Goal: Task Accomplishment & Management: Use online tool/utility

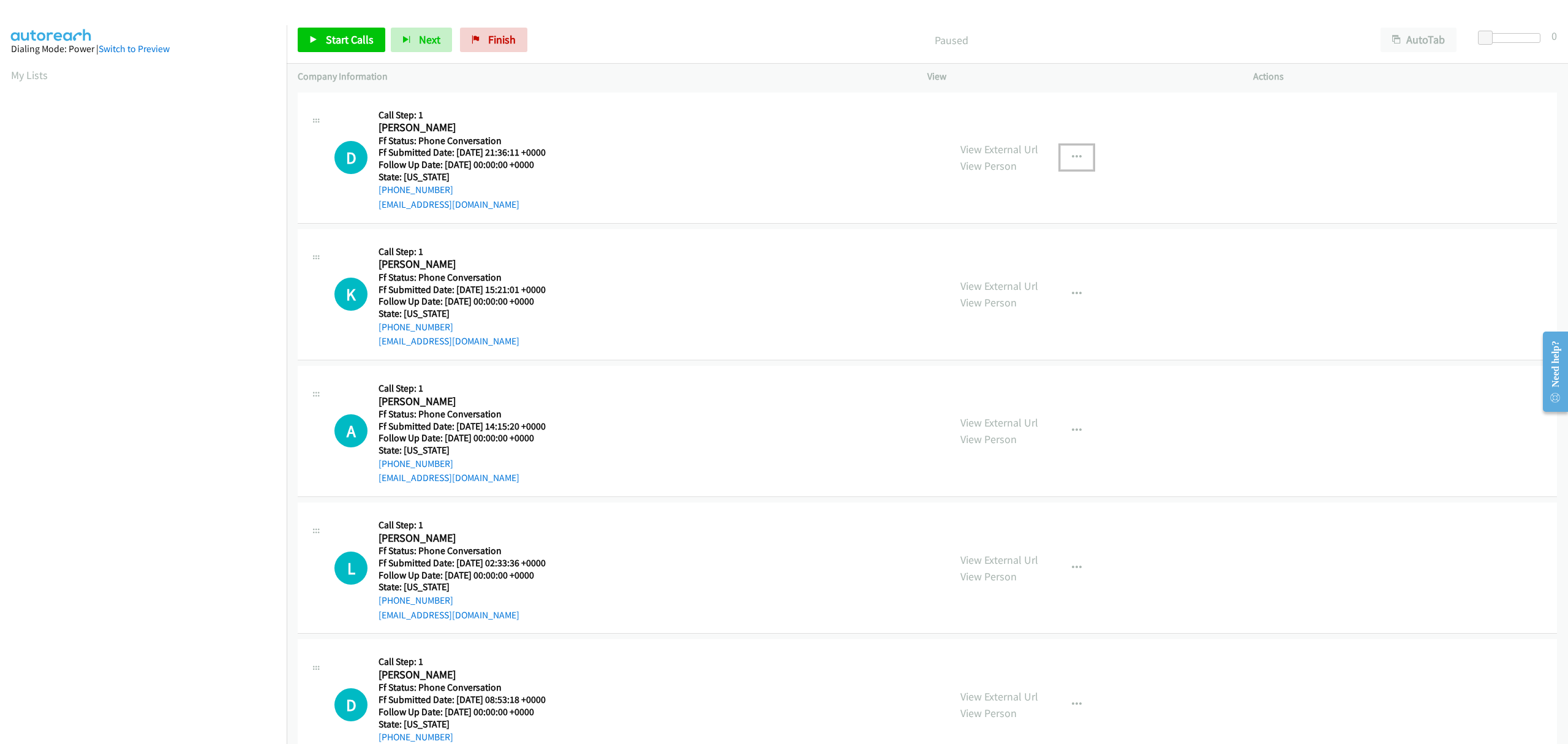
click at [1072, 160] on icon "button" at bounding box center [1077, 158] width 10 height 10
click at [976, 235] on link "Skip Call" at bounding box center [1011, 238] width 163 height 25
click at [1072, 293] on icon "button" at bounding box center [1077, 294] width 10 height 10
click at [983, 378] on link "Skip Call" at bounding box center [1011, 374] width 163 height 25
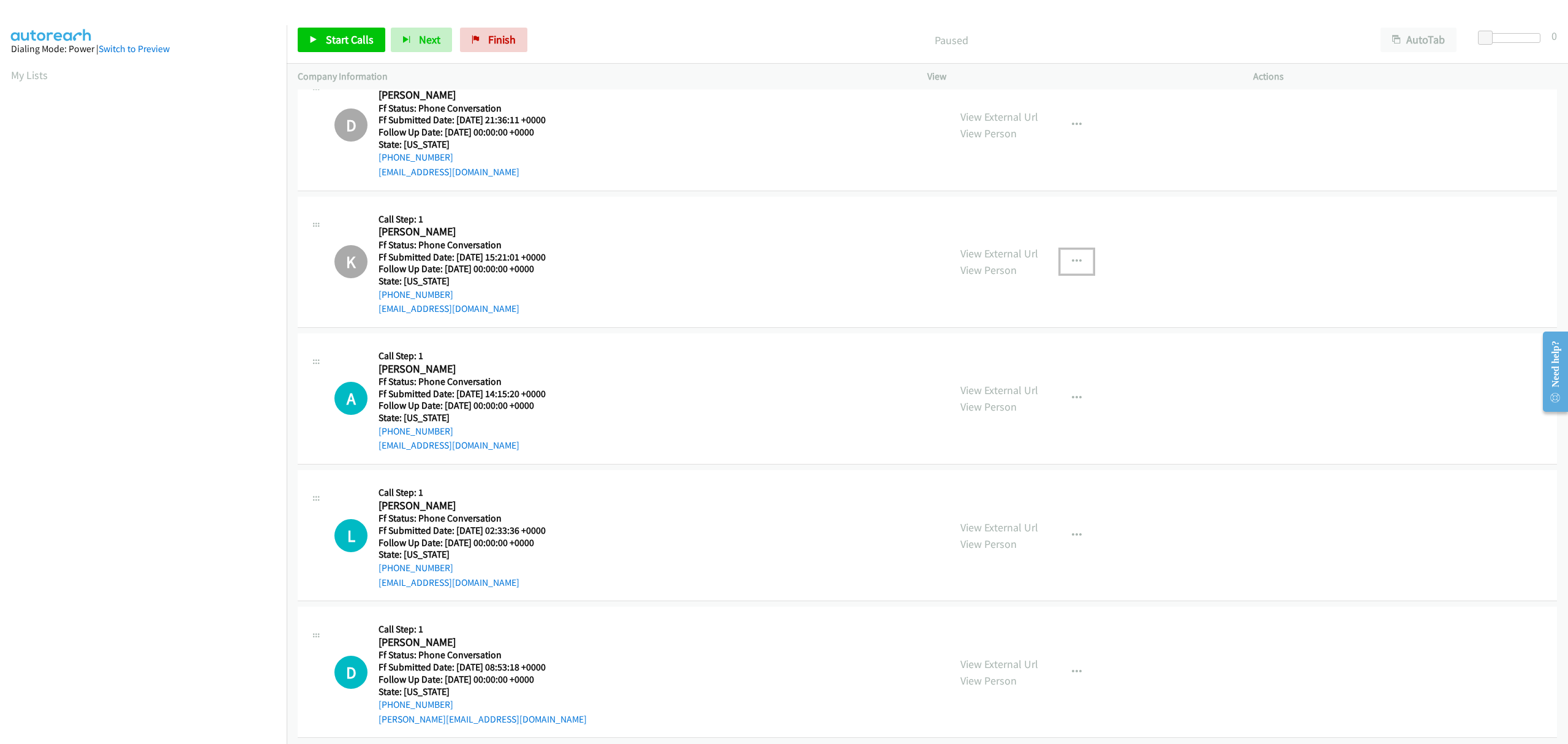
scroll to position [48, 0]
click at [1072, 390] on icon "button" at bounding box center [1077, 395] width 10 height 10
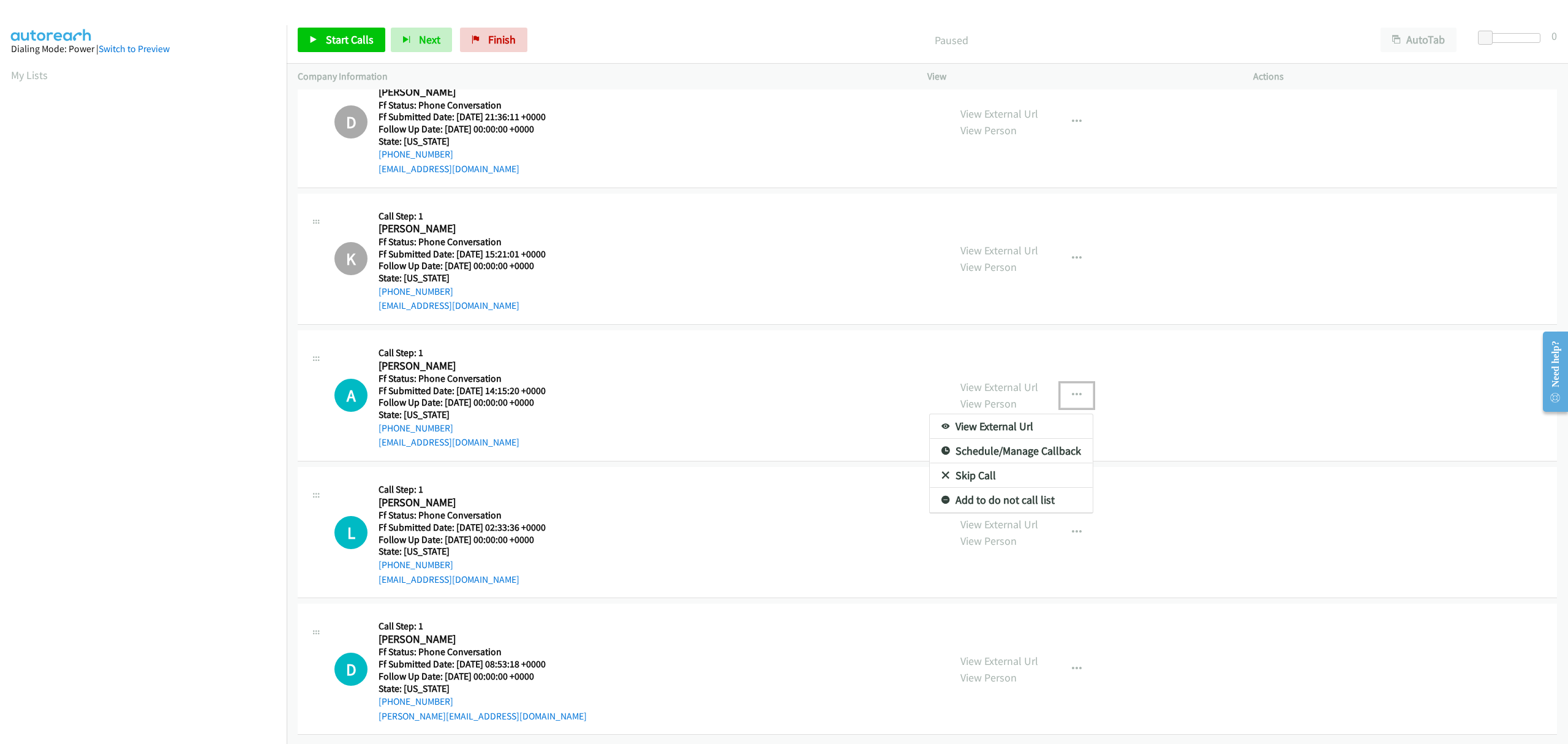
click at [966, 467] on link "Skip Call" at bounding box center [1011, 475] width 163 height 25
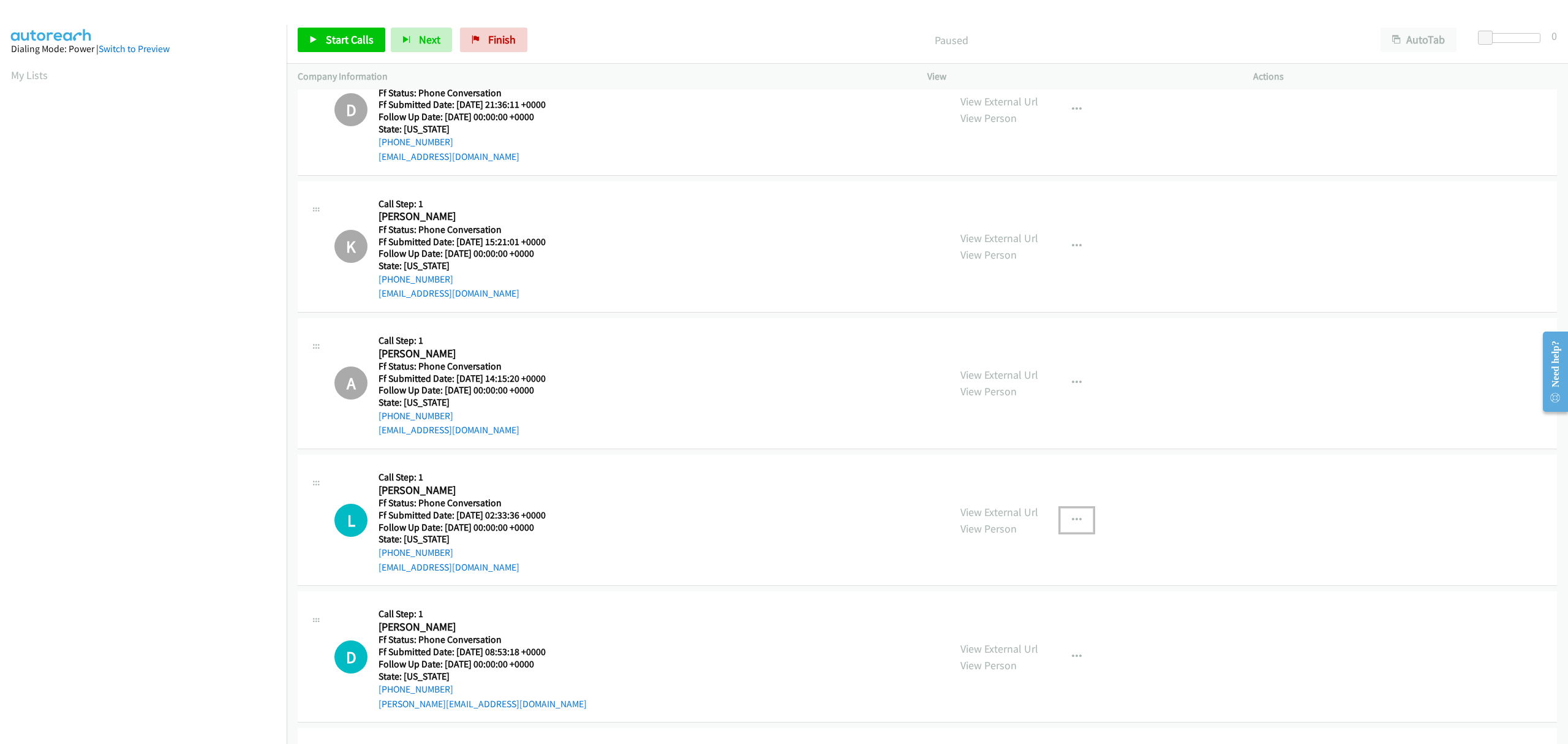
click at [1072, 518] on icon "button" at bounding box center [1077, 520] width 10 height 10
click at [969, 603] on link "Skip Call" at bounding box center [1011, 600] width 163 height 25
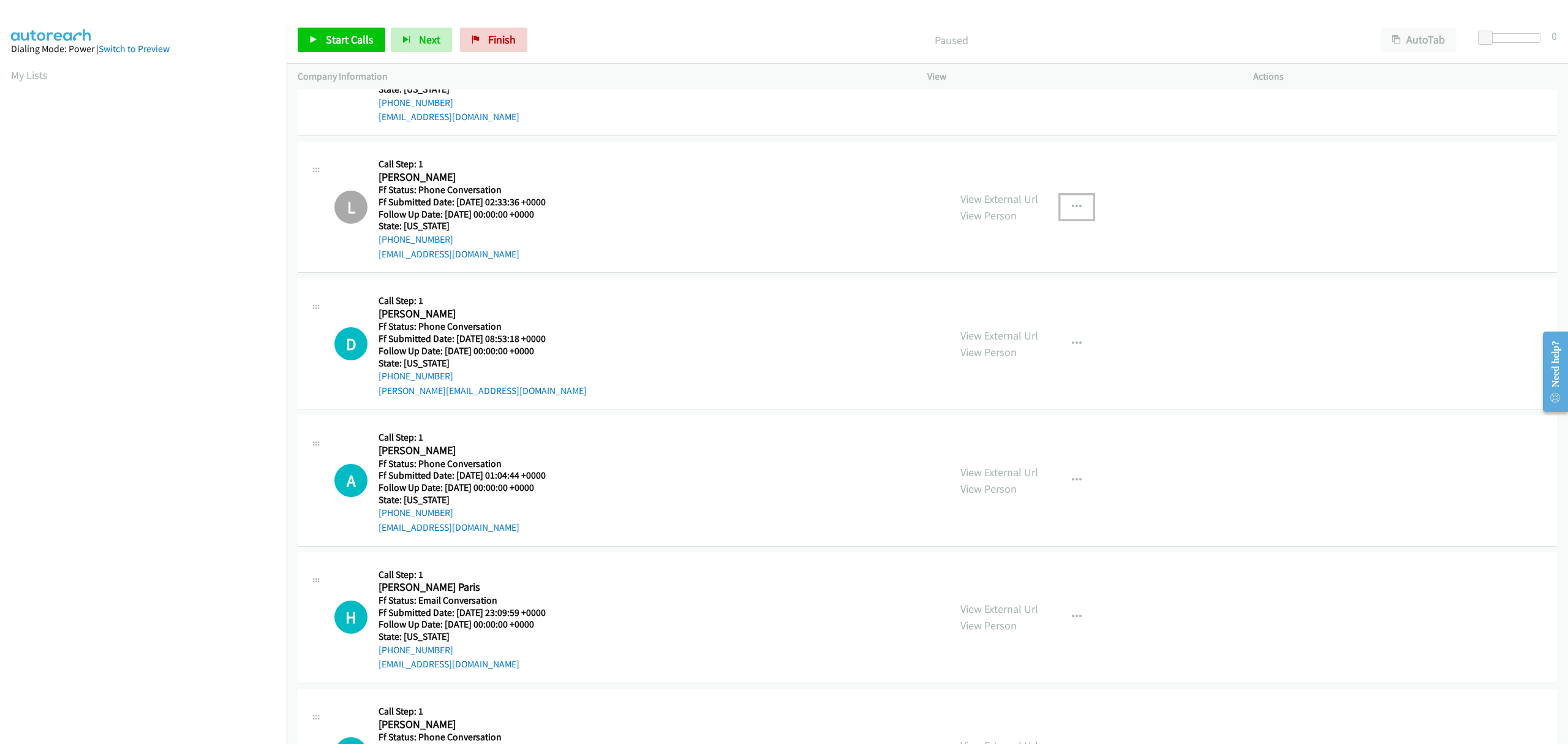
scroll to position [375, 0]
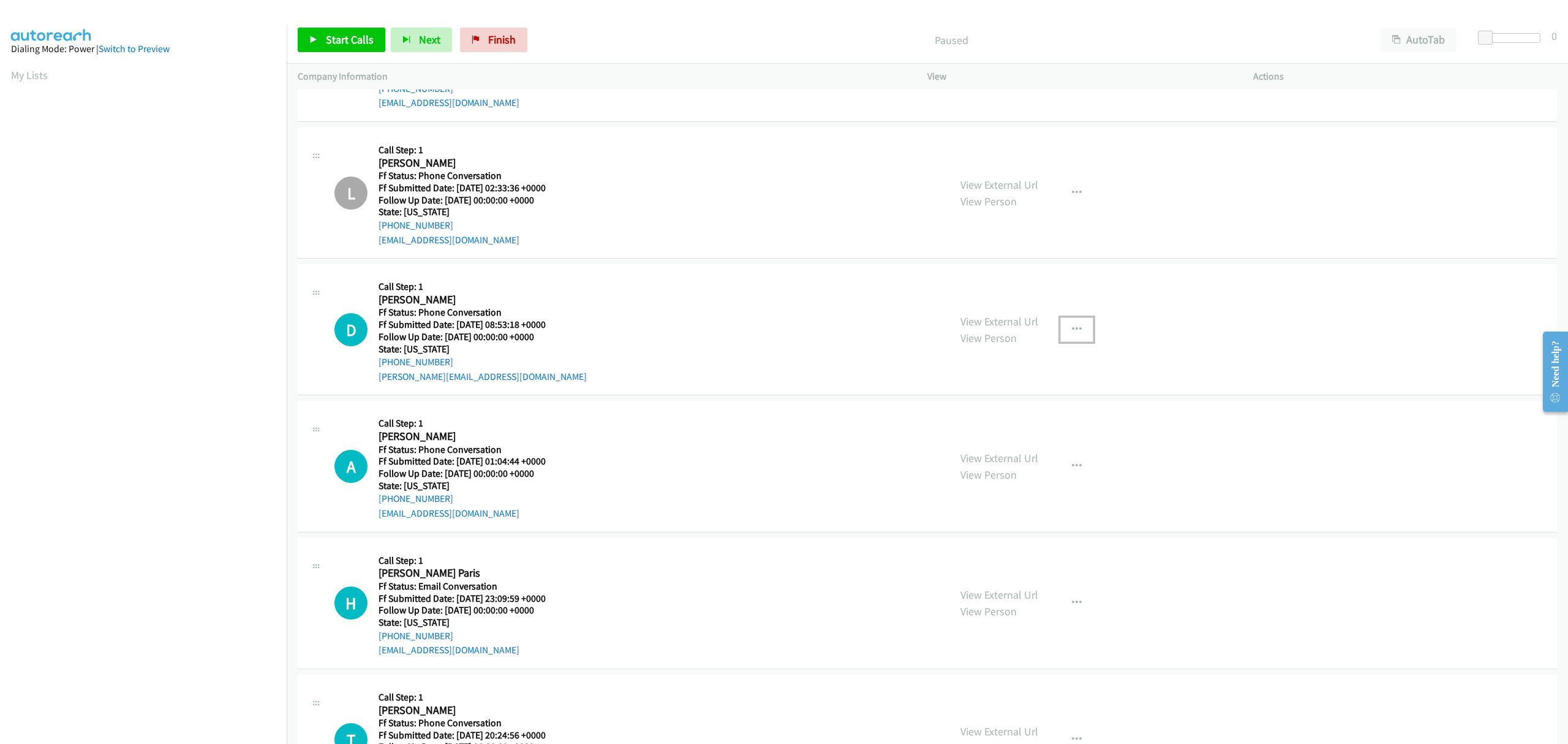
drag, startPoint x: 1064, startPoint y: 327, endPoint x: 1066, endPoint y: 346, distance: 19.1
click at [1072, 327] on icon "button" at bounding box center [1077, 330] width 10 height 10
click at [969, 410] on link "Skip Call" at bounding box center [1011, 409] width 163 height 25
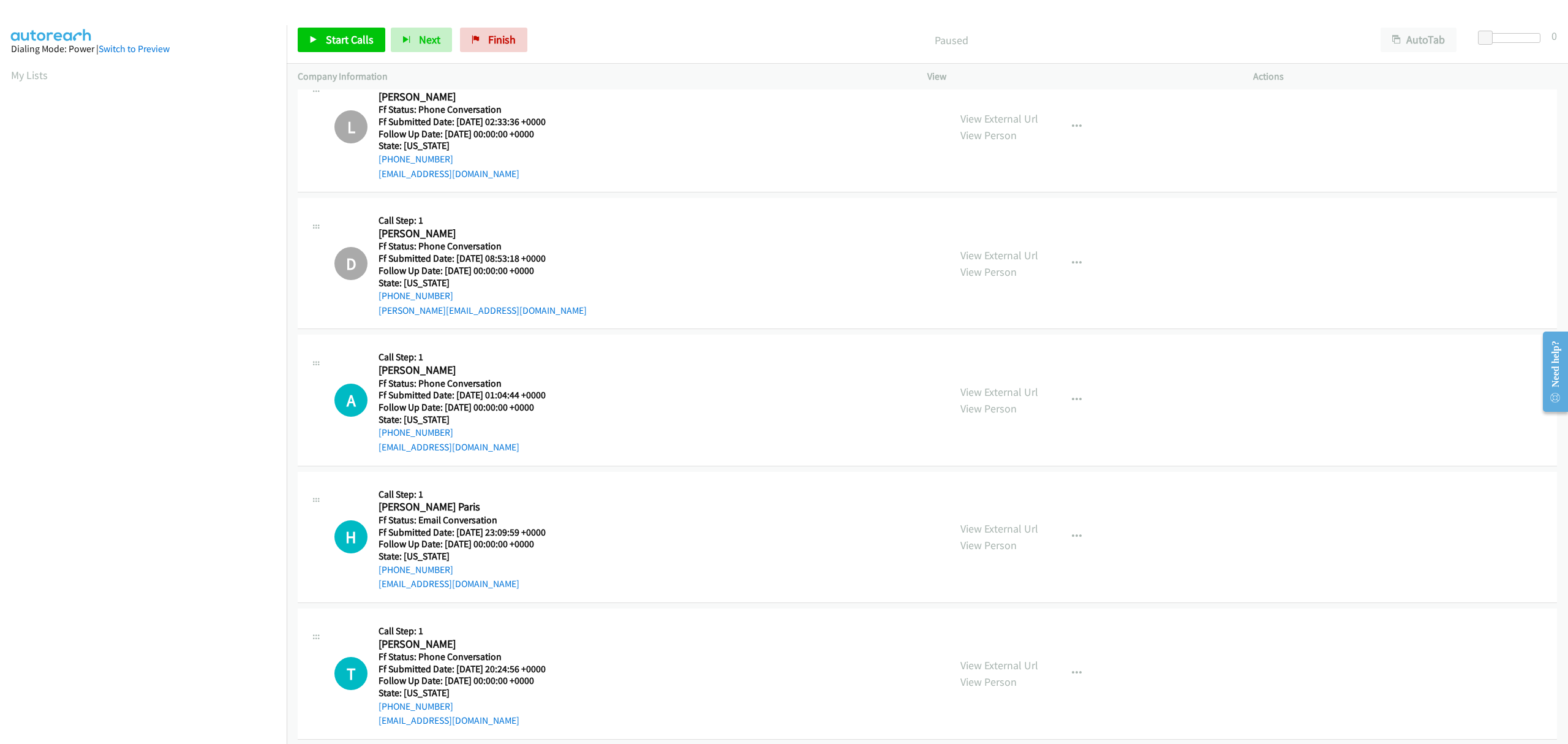
scroll to position [459, 0]
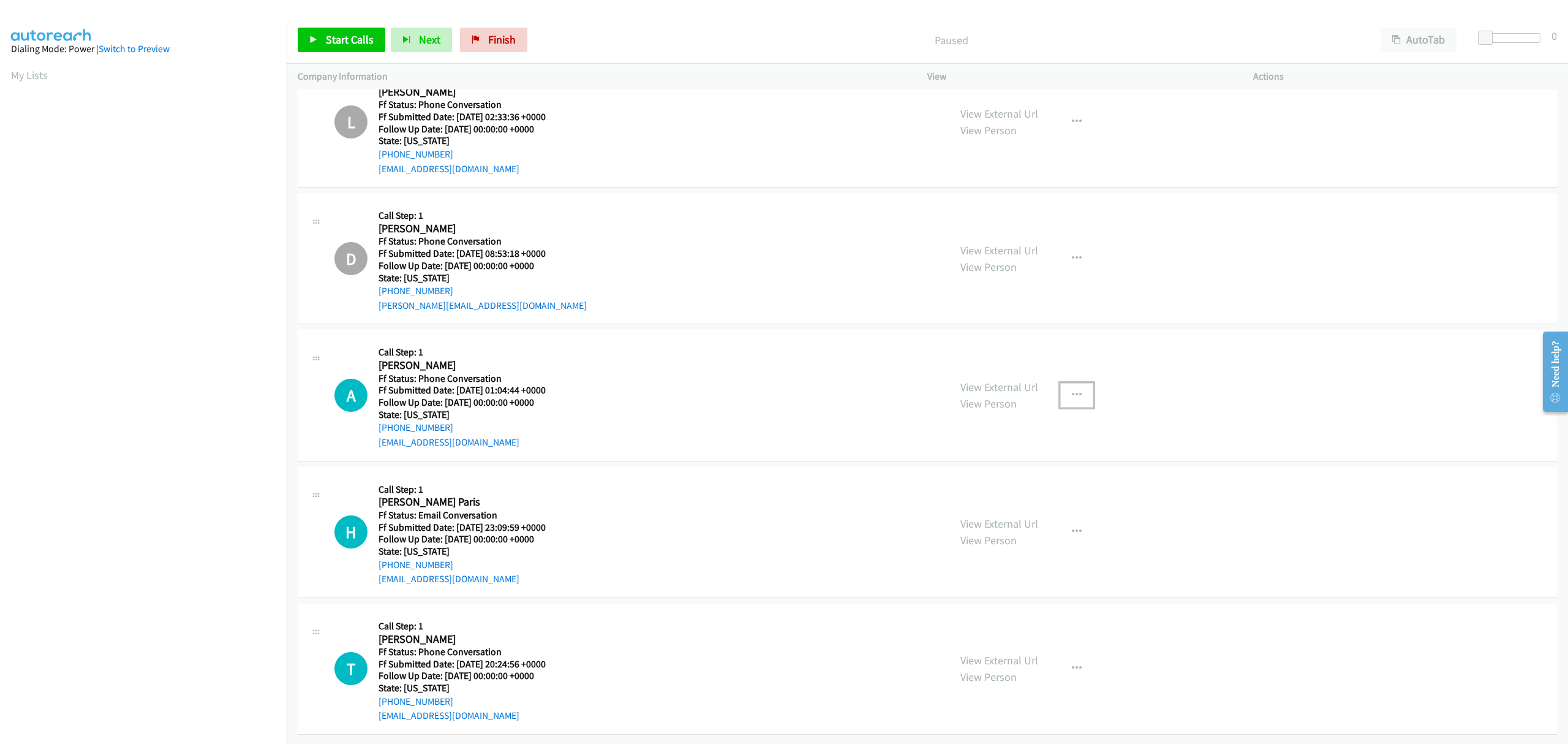
click at [1072, 390] on icon "button" at bounding box center [1077, 395] width 10 height 10
click at [988, 463] on link "Skip Call" at bounding box center [1011, 475] width 163 height 25
click at [1078, 656] on button "button" at bounding box center [1076, 668] width 33 height 25
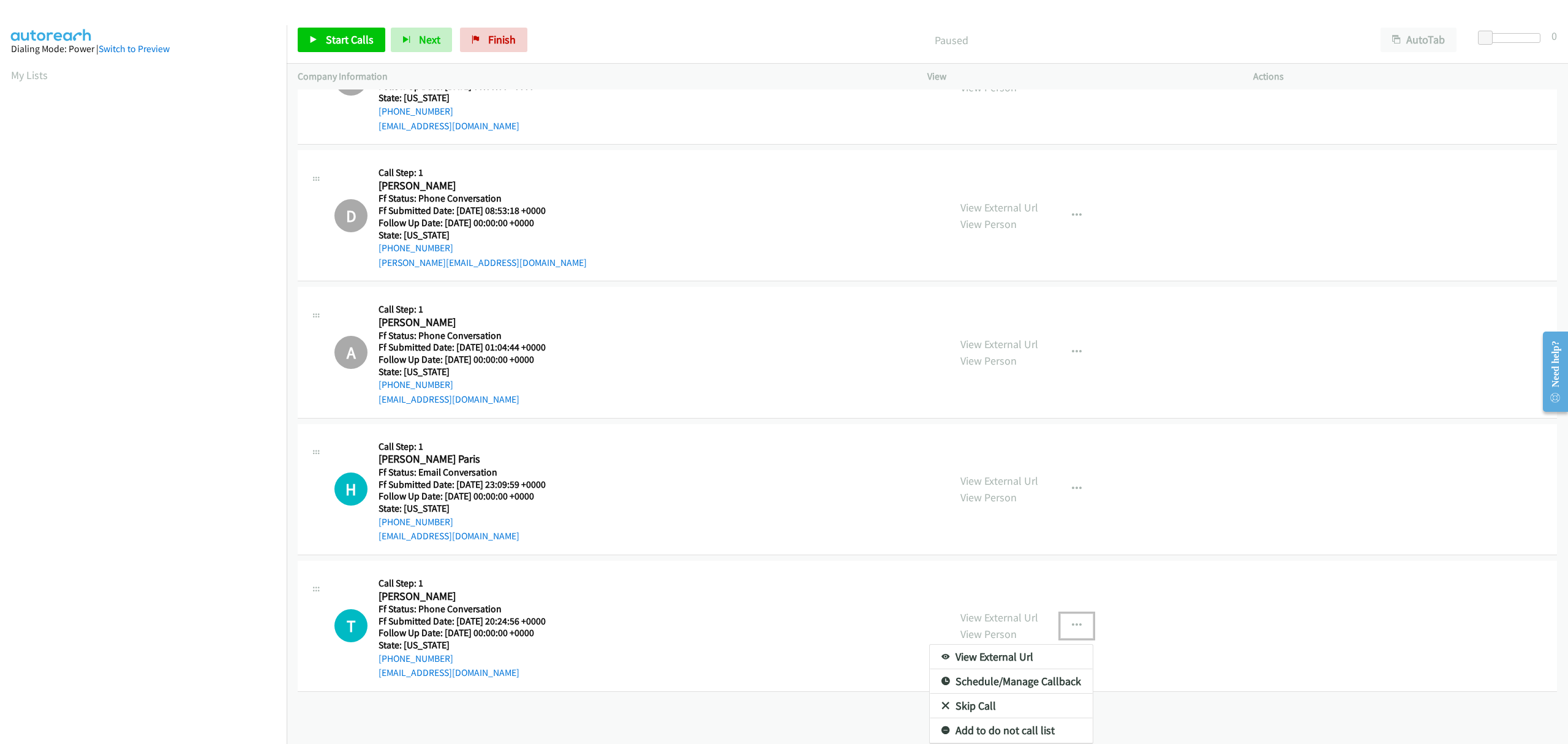
click at [959, 694] on link "Skip Call" at bounding box center [1011, 706] width 163 height 25
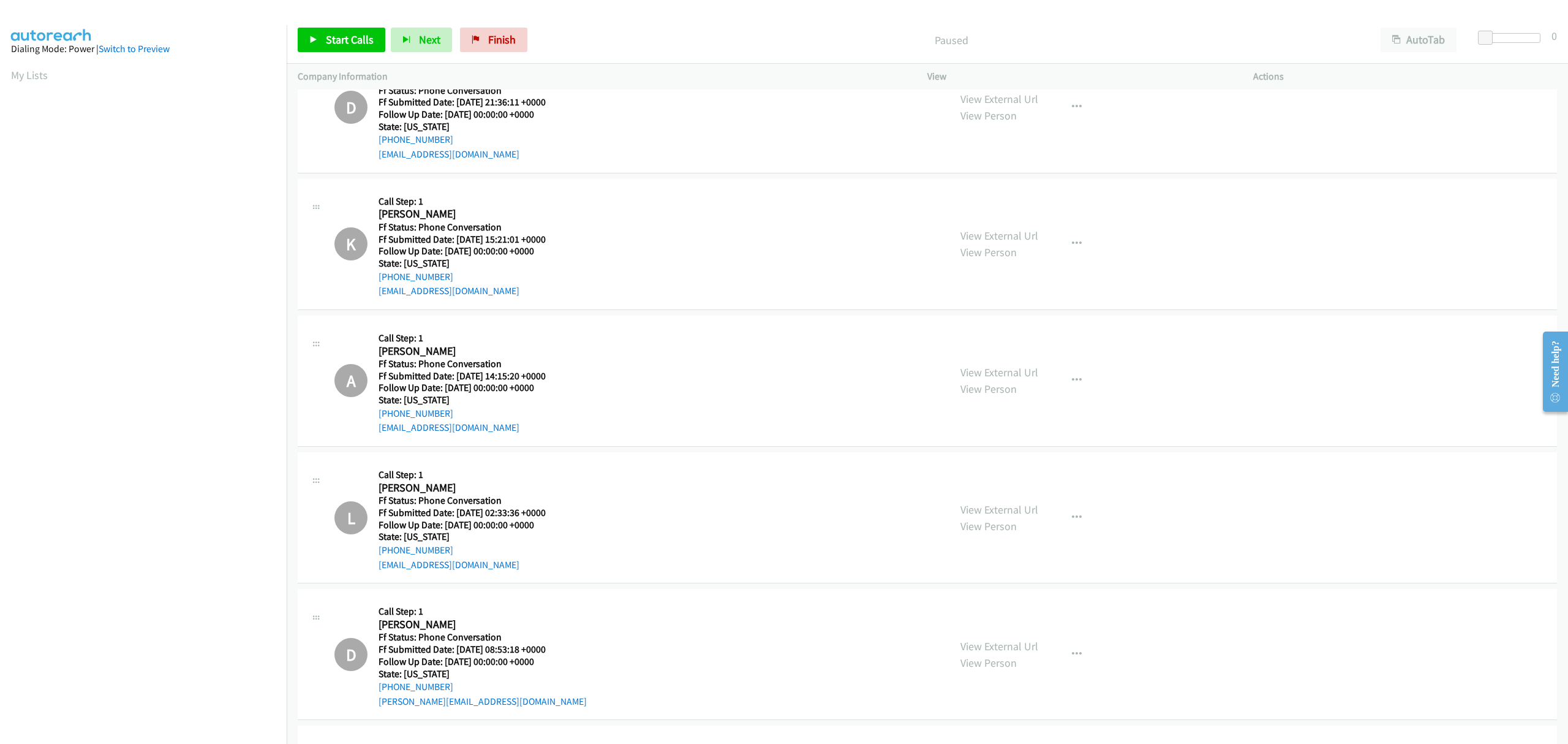
scroll to position [0, 0]
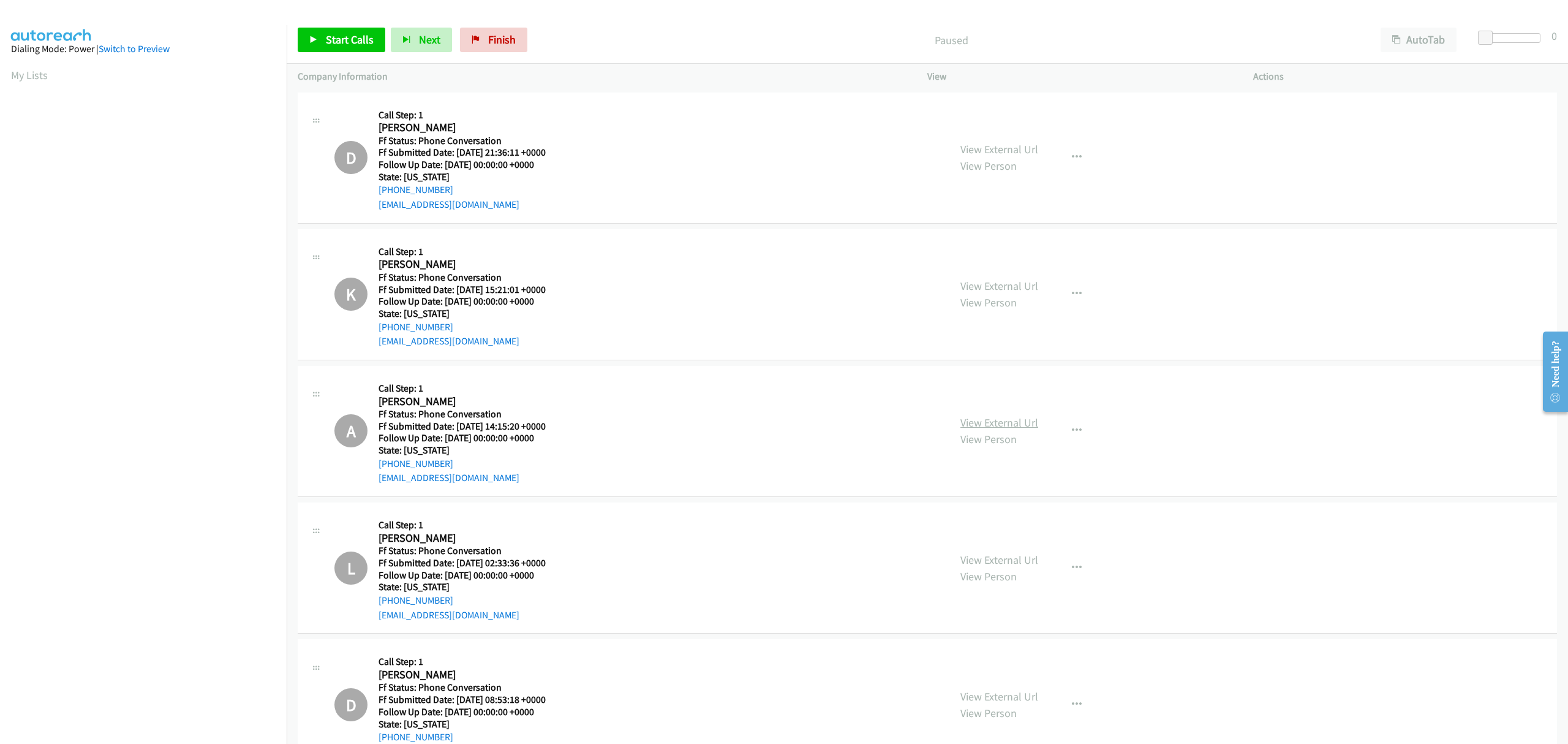
click at [964, 420] on link "View External Url" at bounding box center [999, 422] width 78 height 14
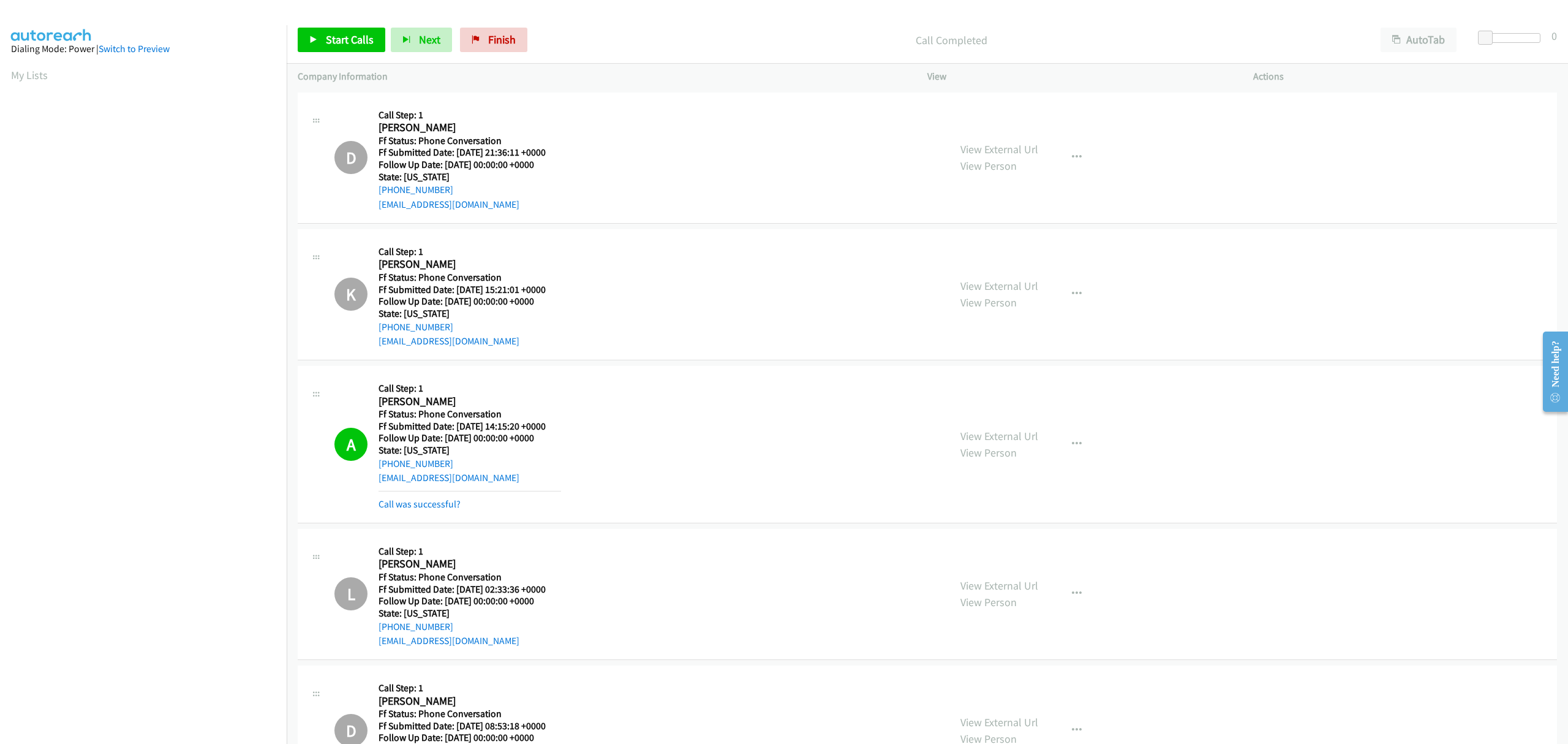
click at [439, 496] on mb0 "Call was successful?" at bounding box center [470, 501] width 183 height 21
click at [449, 504] on link "Call was successful?" at bounding box center [420, 504] width 82 height 11
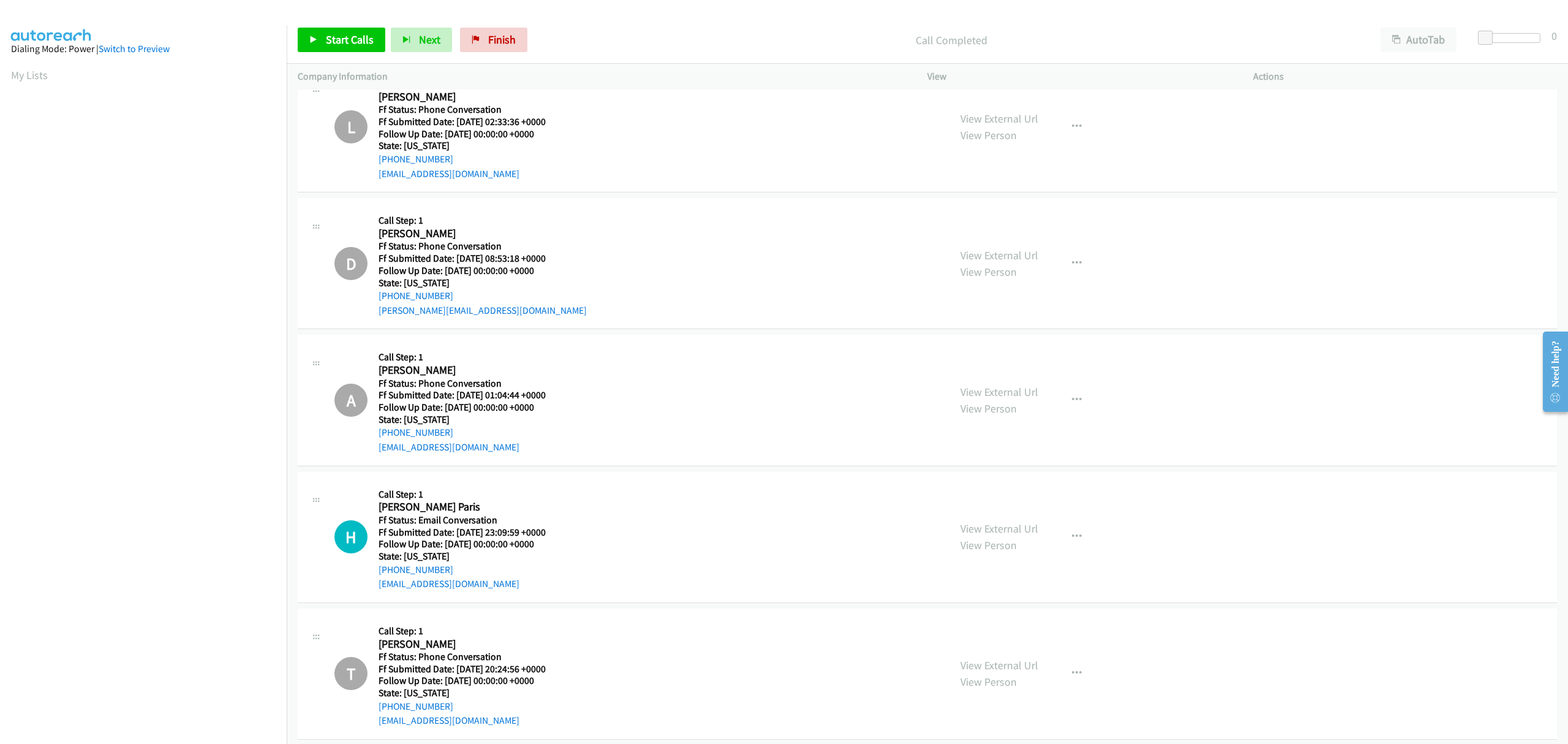
scroll to position [459, 0]
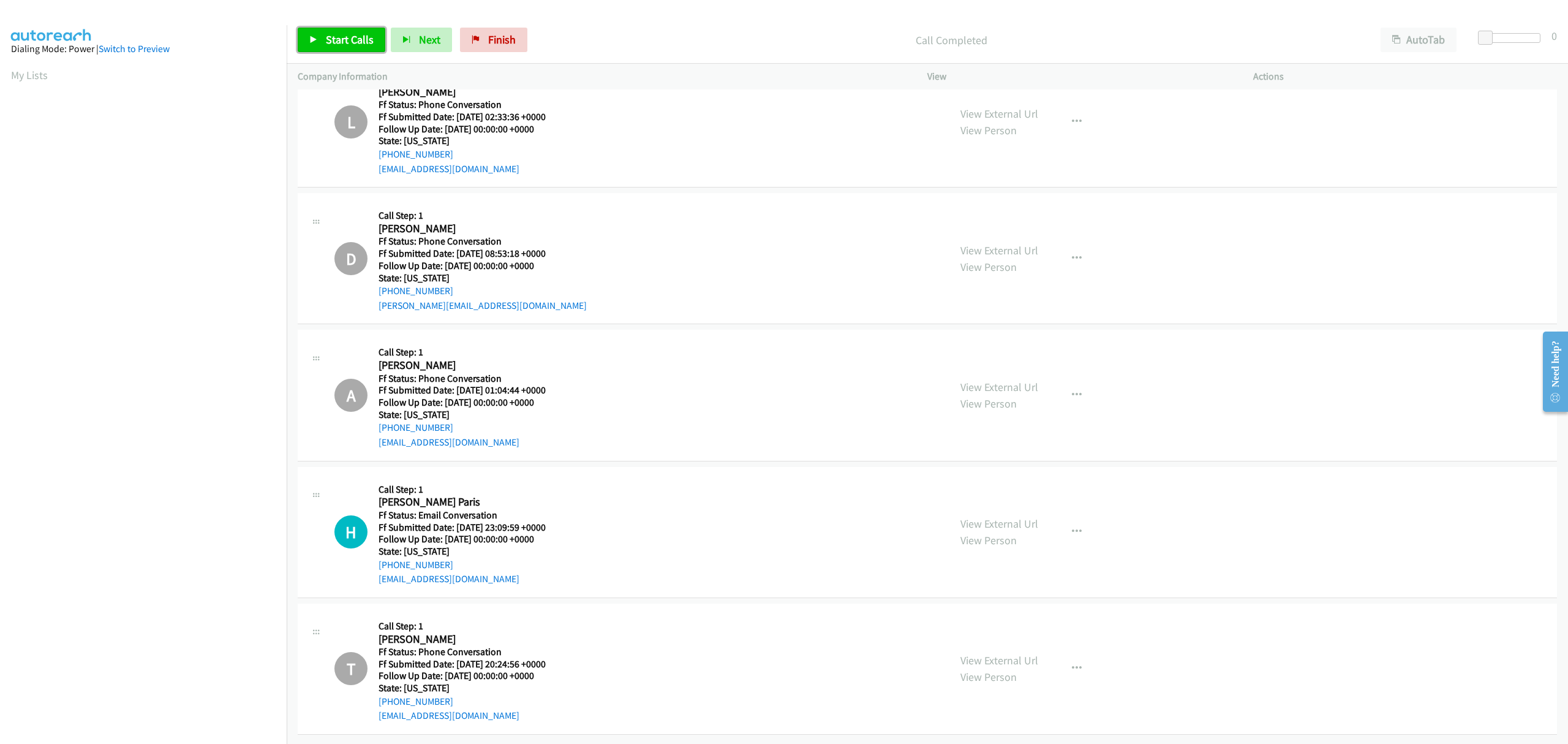
click at [349, 32] on link "Start Calls" at bounding box center [341, 40] width 88 height 25
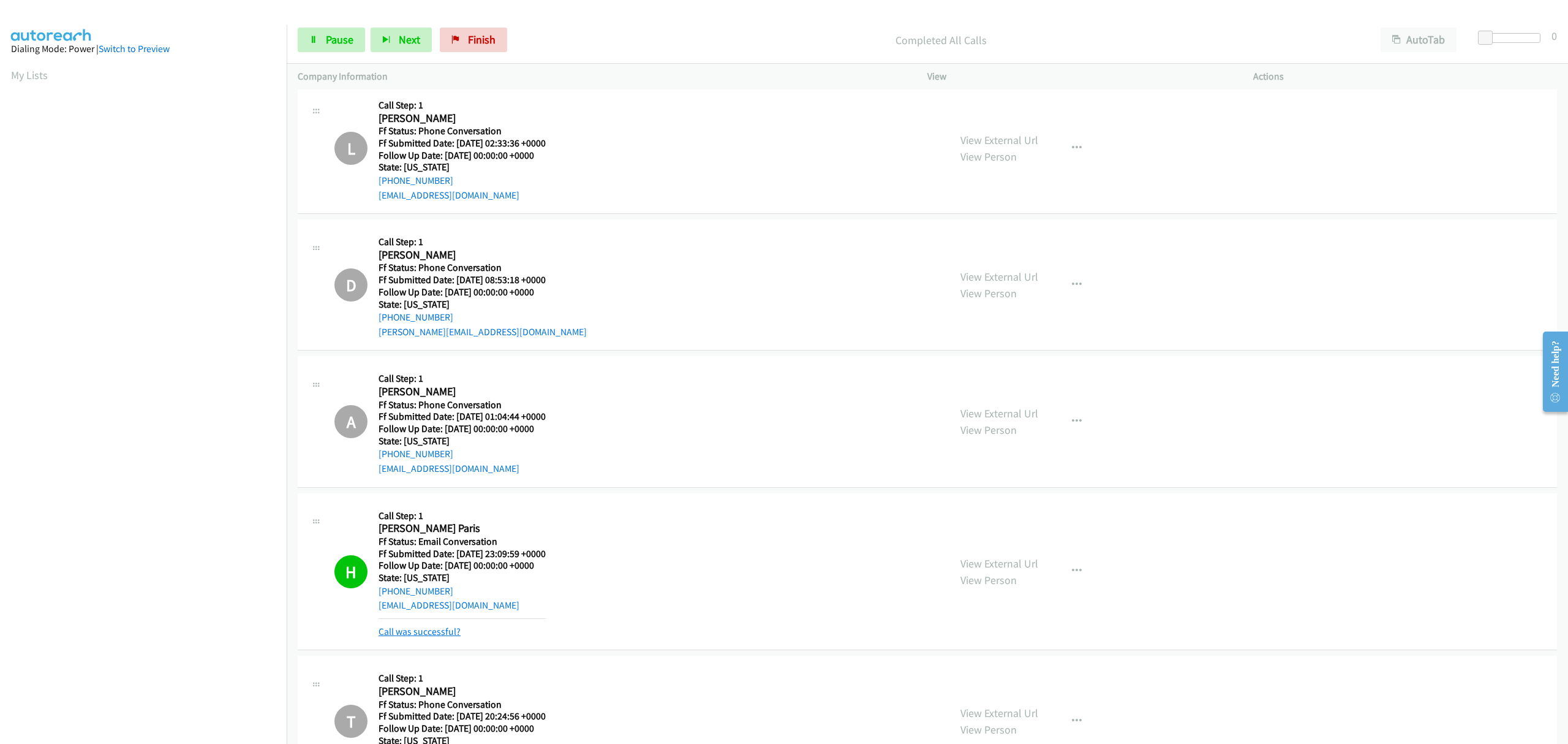
click at [417, 633] on link "Call was successful?" at bounding box center [420, 631] width 82 height 11
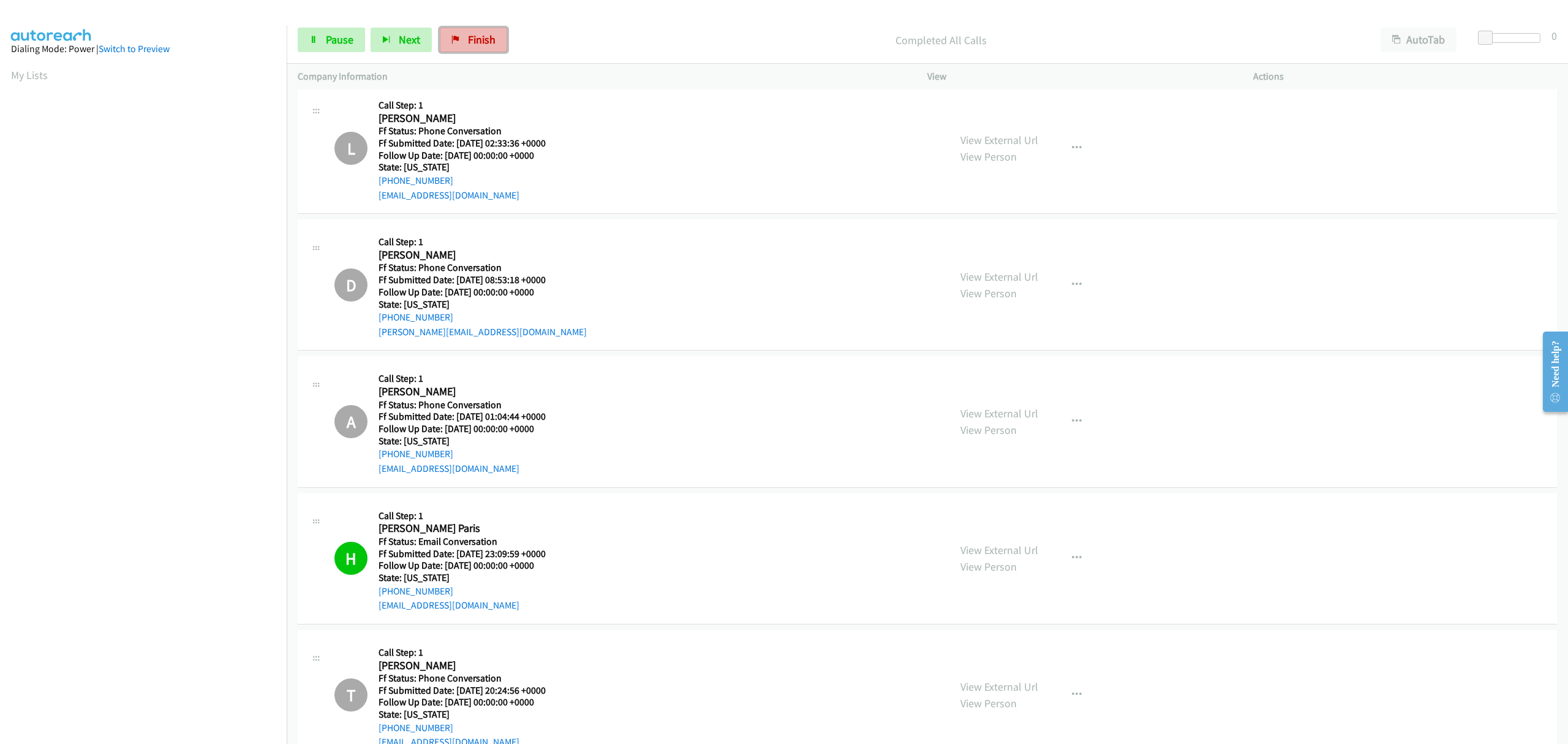
click at [461, 42] on link "Finish" at bounding box center [473, 40] width 67 height 25
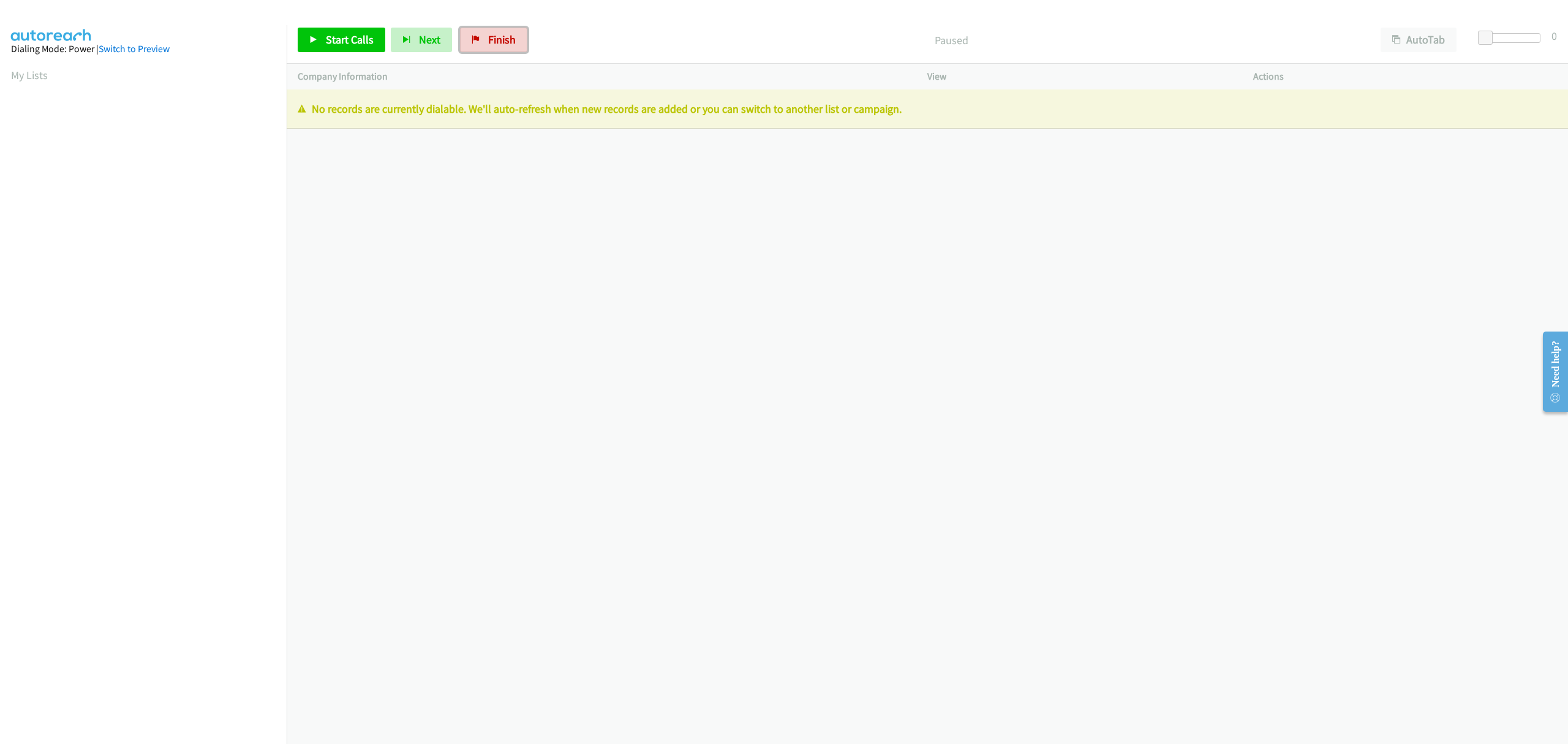
drag, startPoint x: 495, startPoint y: 42, endPoint x: 844, endPoint y: 55, distance: 349.2
click at [495, 42] on span "Finish" at bounding box center [502, 40] width 28 height 14
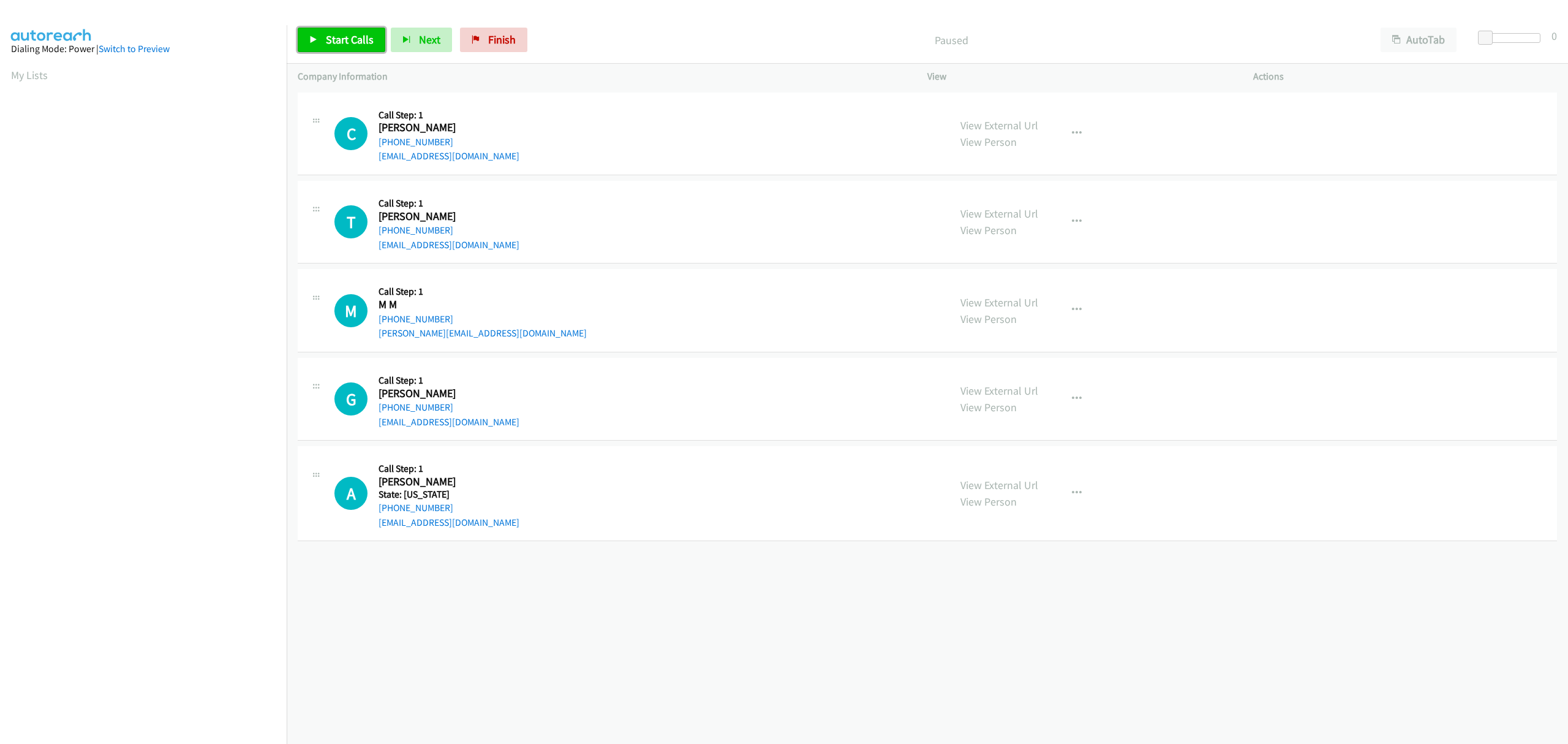
click at [338, 37] on span "Start Calls" at bounding box center [350, 40] width 48 height 14
click at [321, 35] on link "Pause" at bounding box center [331, 40] width 67 height 25
click at [322, 35] on link "Start Calls" at bounding box center [341, 40] width 88 height 25
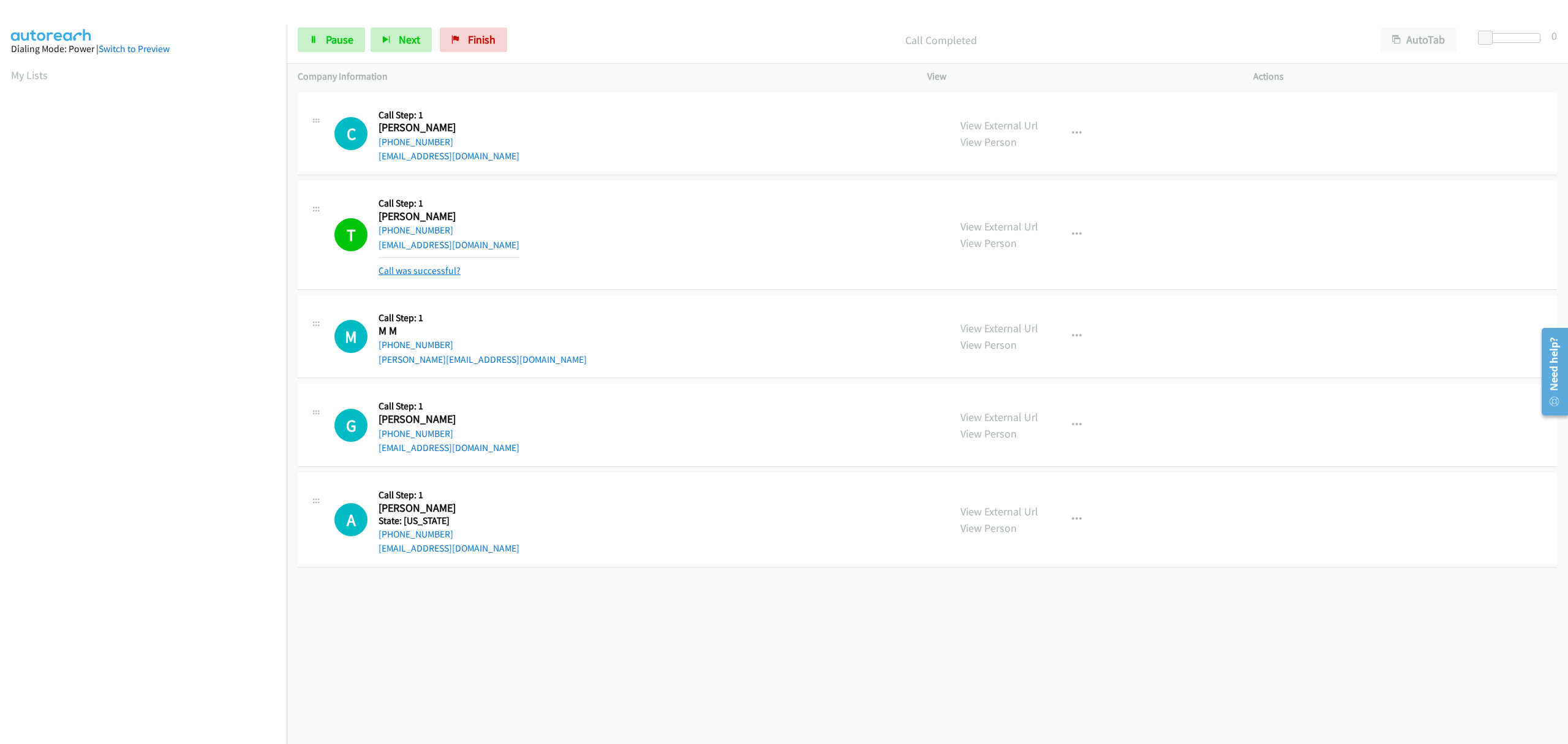
click at [419, 273] on link "Call was successful?" at bounding box center [420, 270] width 82 height 11
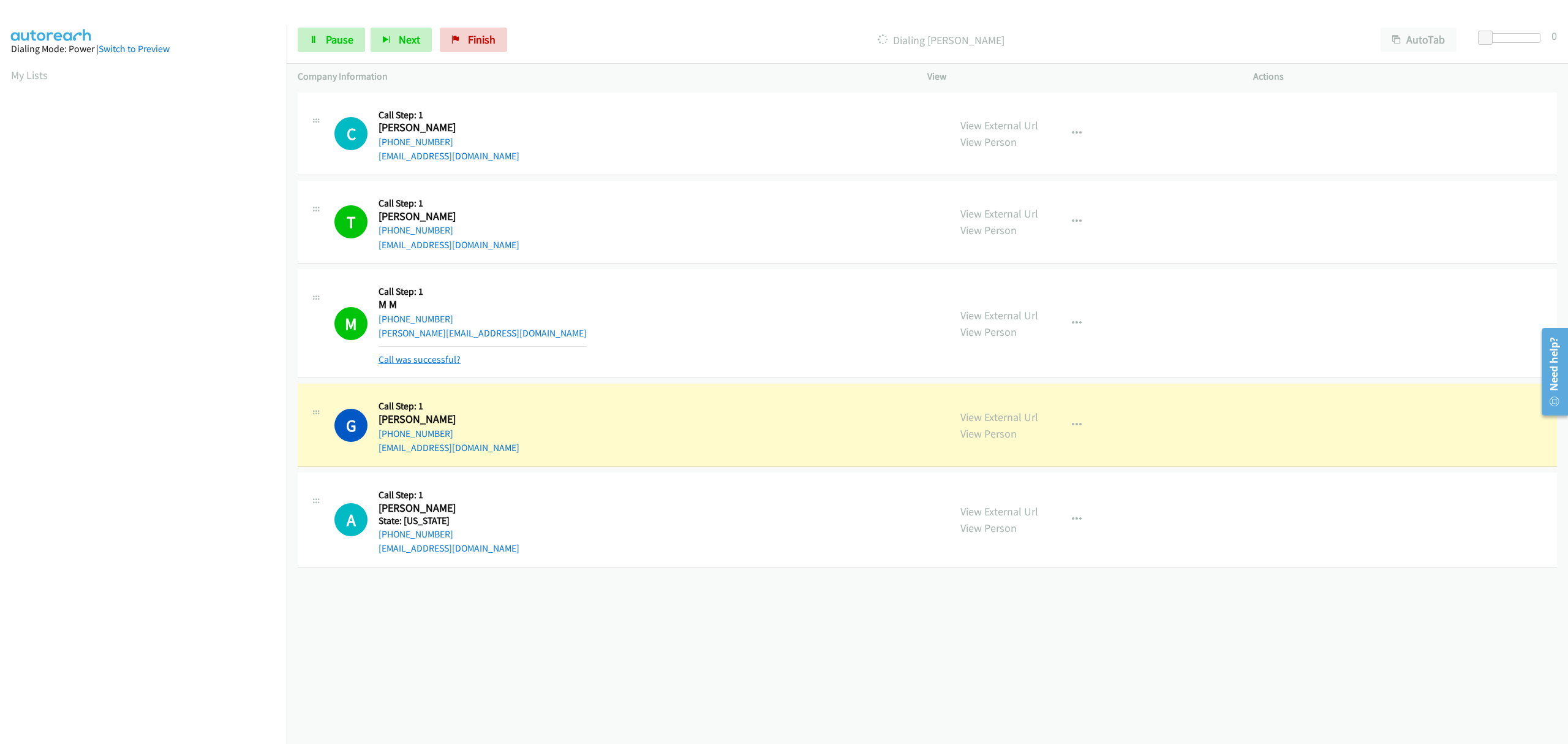
click at [436, 363] on link "Call was successful?" at bounding box center [420, 359] width 82 height 11
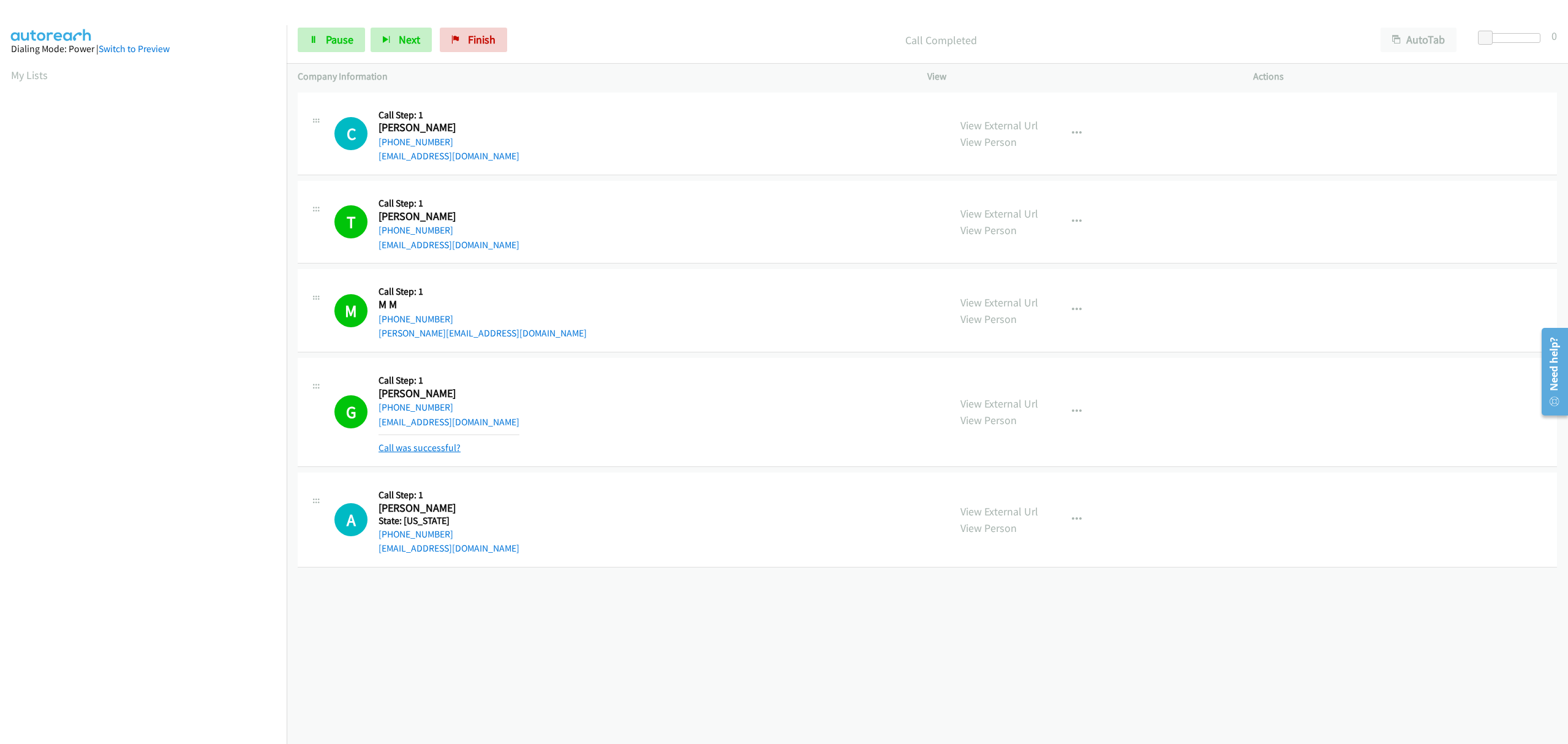
click at [413, 451] on link "Call was successful?" at bounding box center [420, 448] width 82 height 11
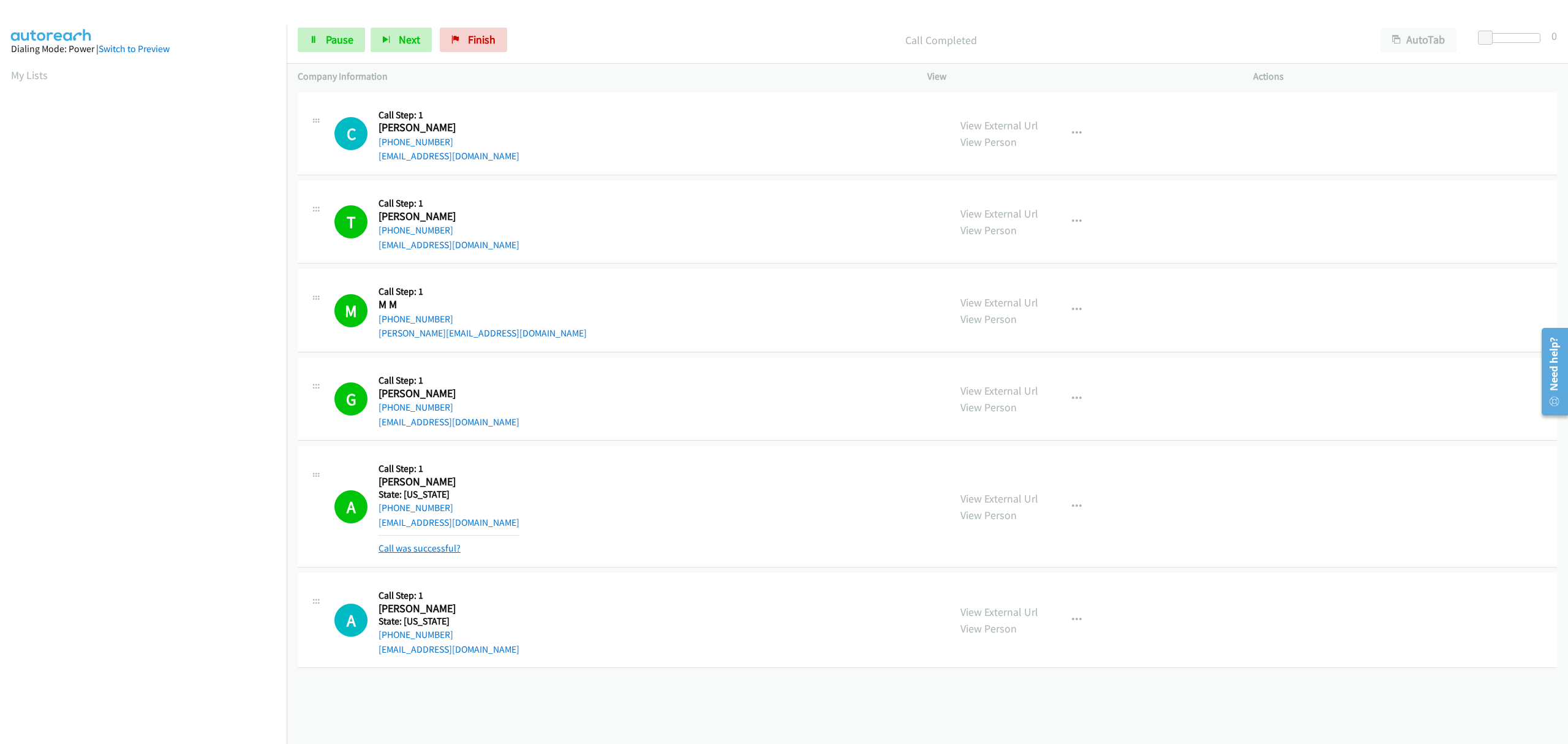
click at [436, 549] on link "Call was successful?" at bounding box center [420, 548] width 82 height 11
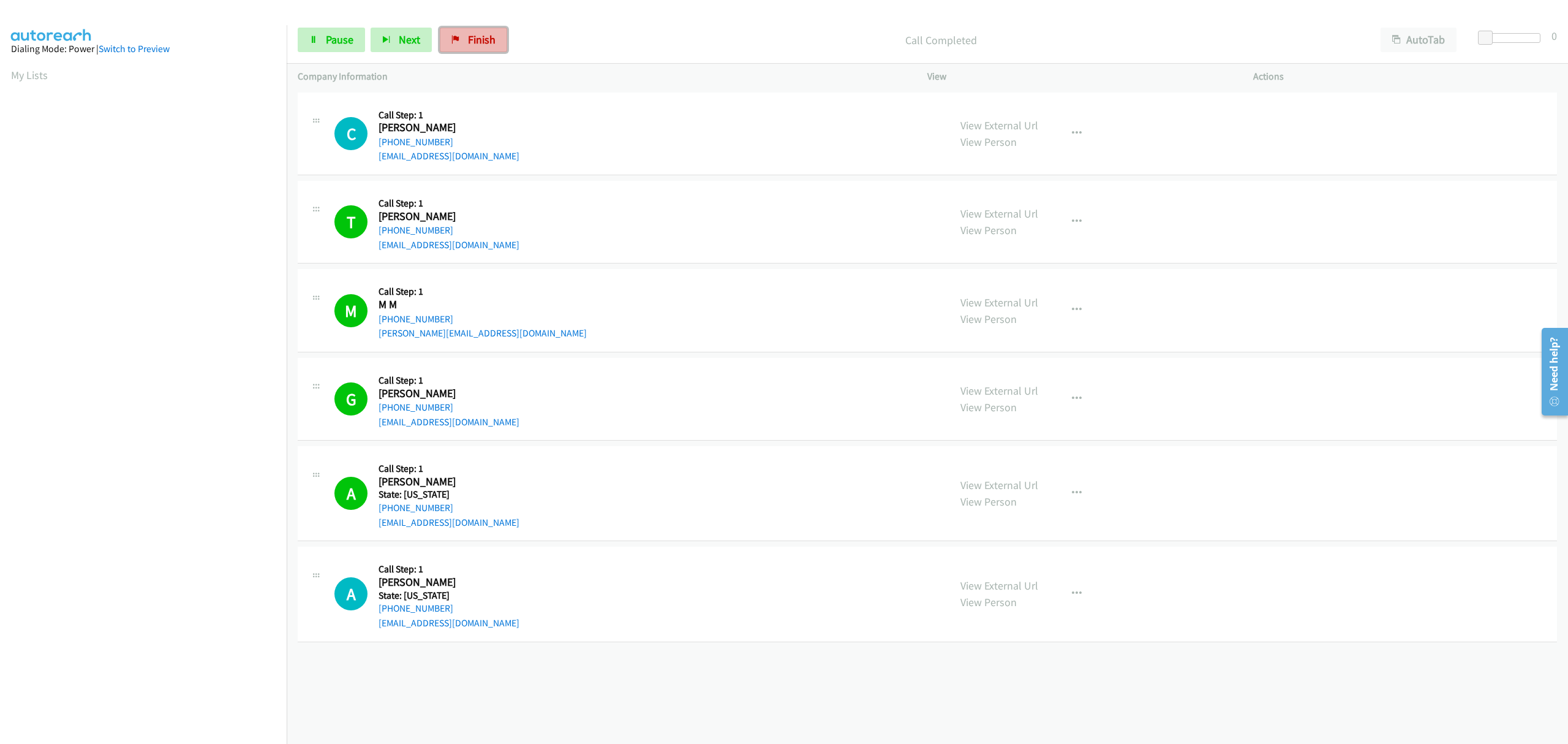
click at [474, 34] on span "Finish" at bounding box center [482, 40] width 28 height 14
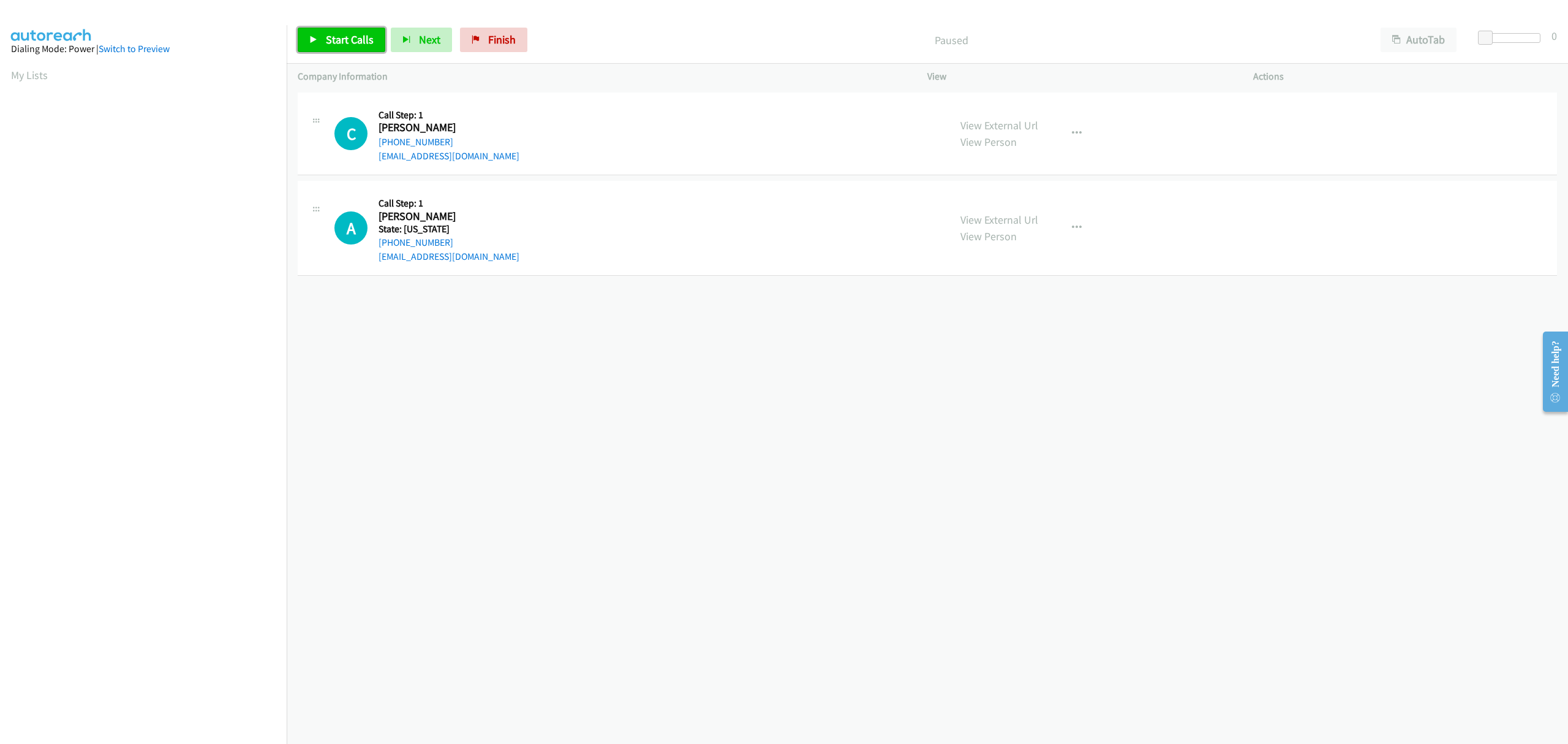
click at [345, 40] on span "Start Calls" at bounding box center [350, 40] width 48 height 14
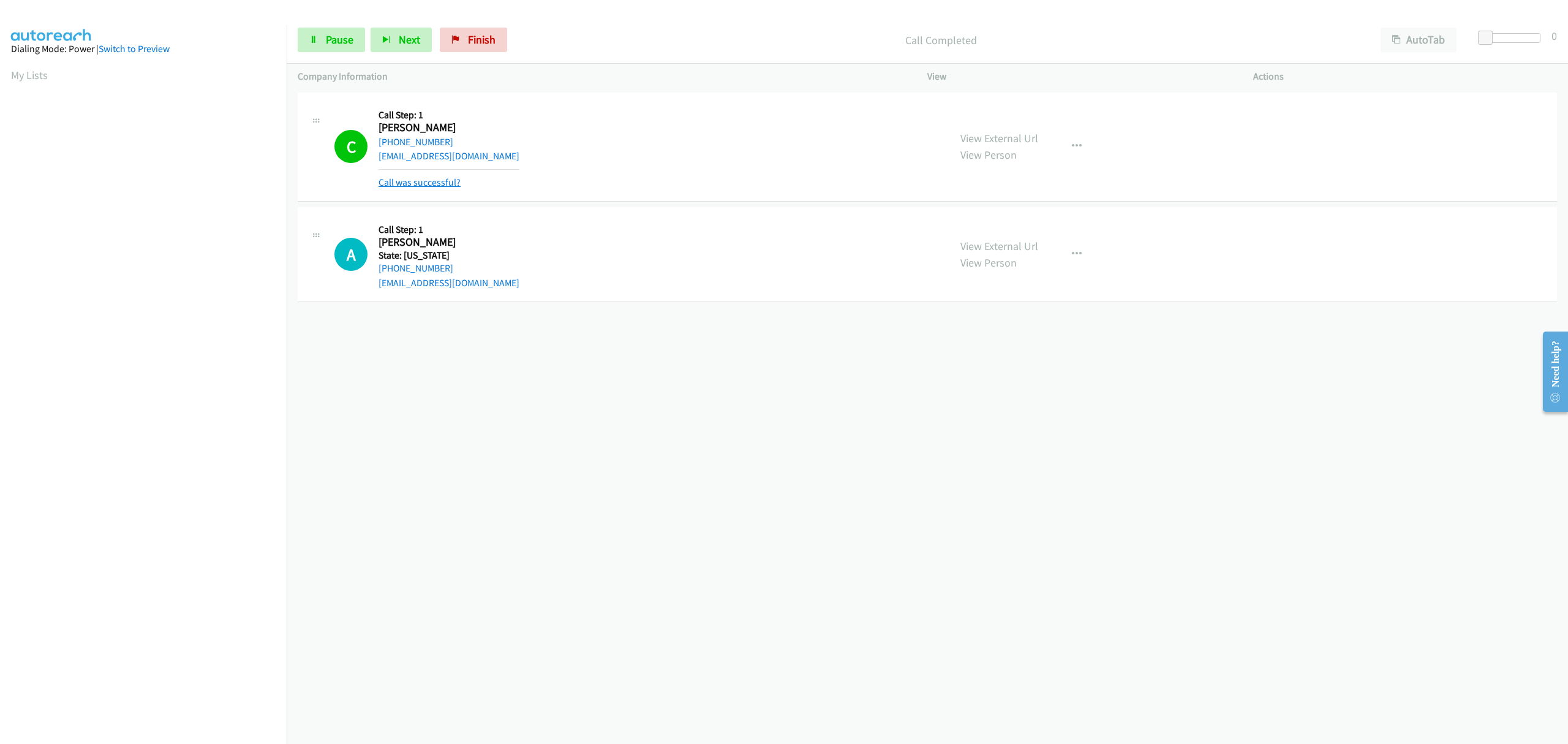
click at [403, 185] on link "Call was successful?" at bounding box center [420, 182] width 82 height 11
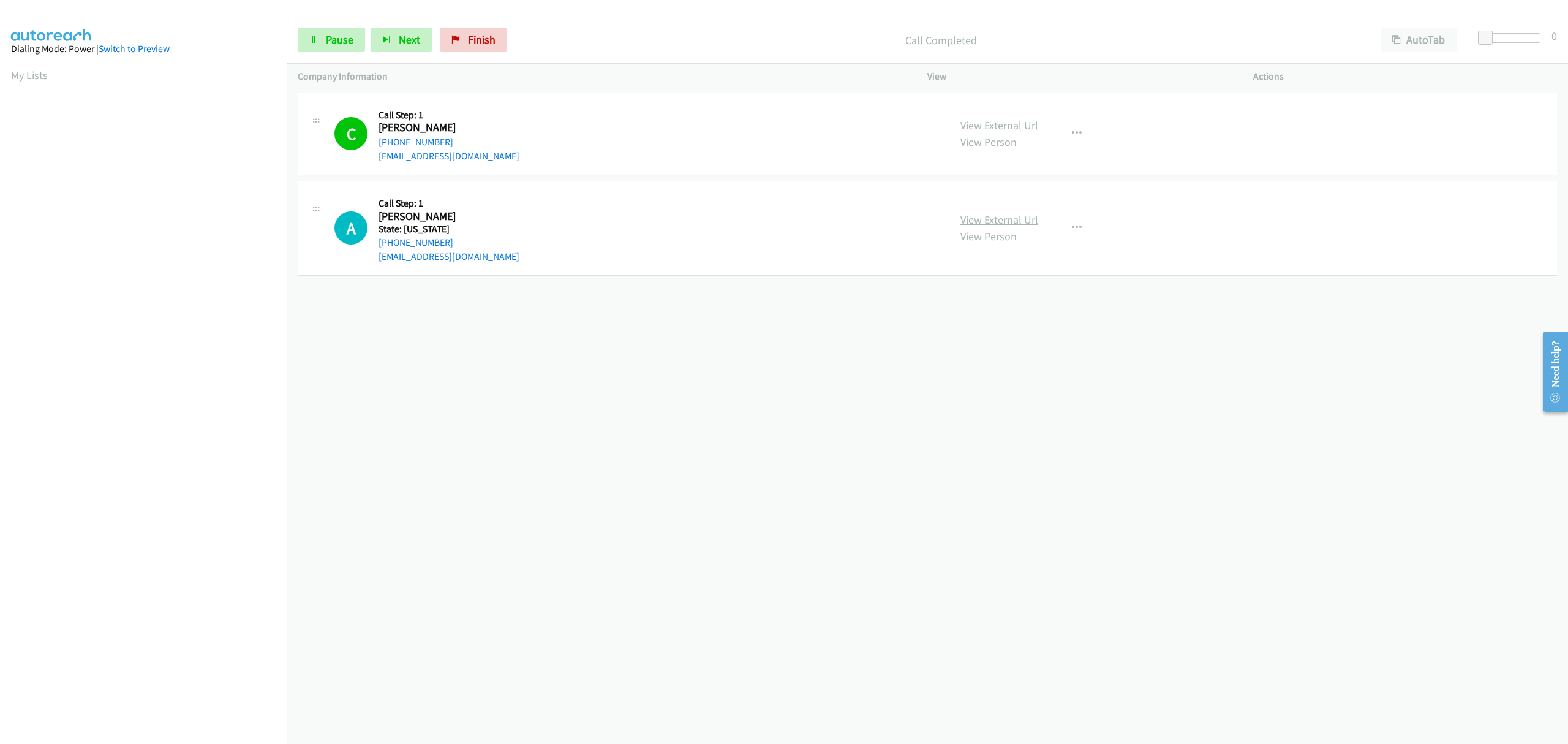
drag, startPoint x: 1001, startPoint y: 212, endPoint x: 1001, endPoint y: 221, distance: 9.0
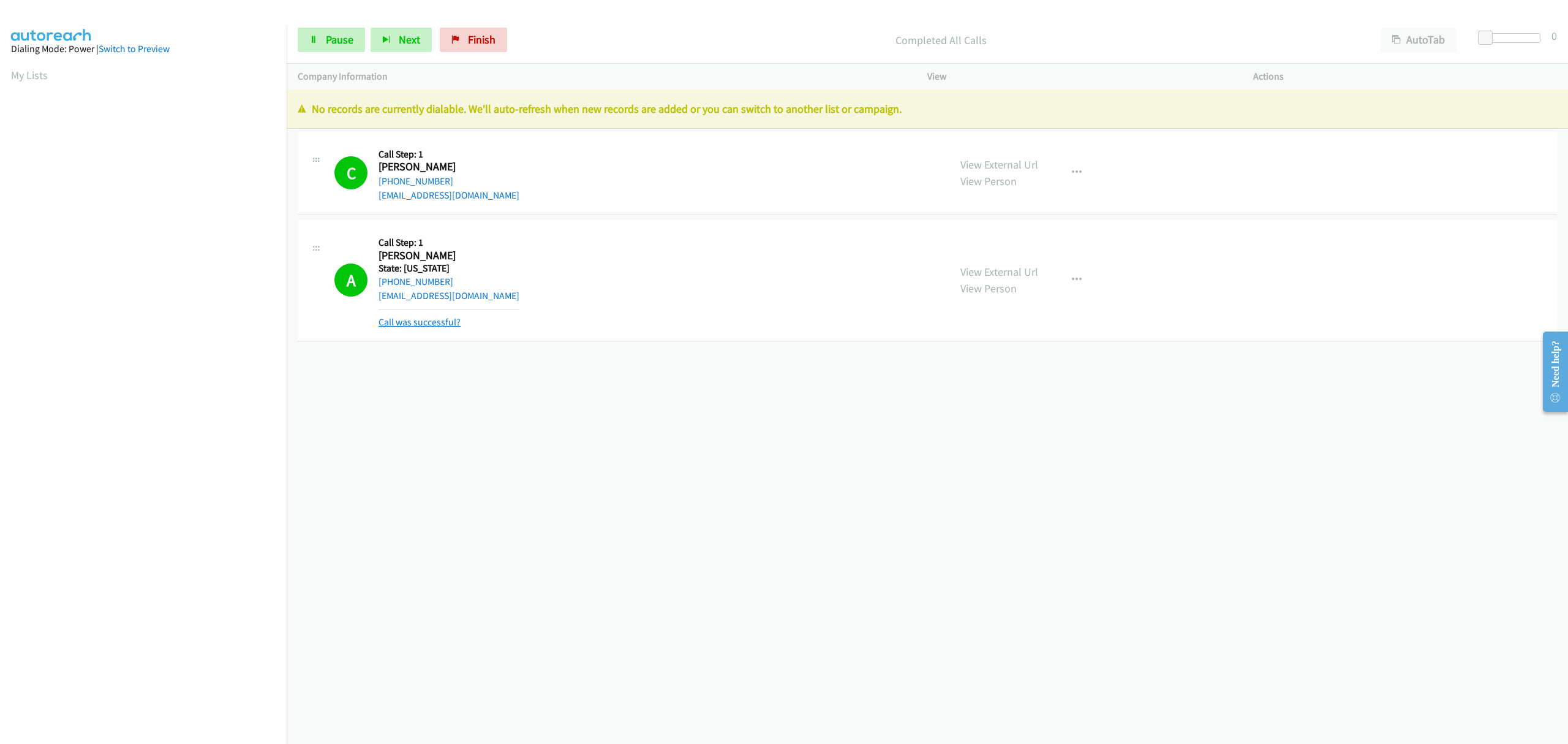
click at [412, 326] on link "Call was successful?" at bounding box center [420, 322] width 82 height 11
drag, startPoint x: 481, startPoint y: 34, endPoint x: 846, endPoint y: 52, distance: 365.4
click at [481, 34] on span "Finish" at bounding box center [482, 40] width 28 height 14
